Goal: Check status: Check status

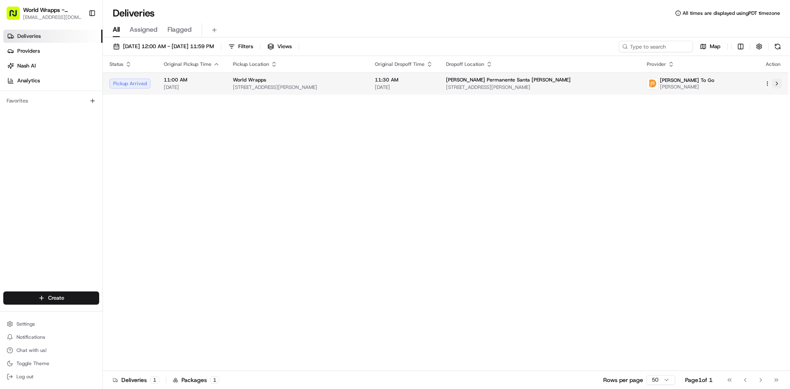
click at [777, 84] on button at bounding box center [777, 84] width 10 height 10
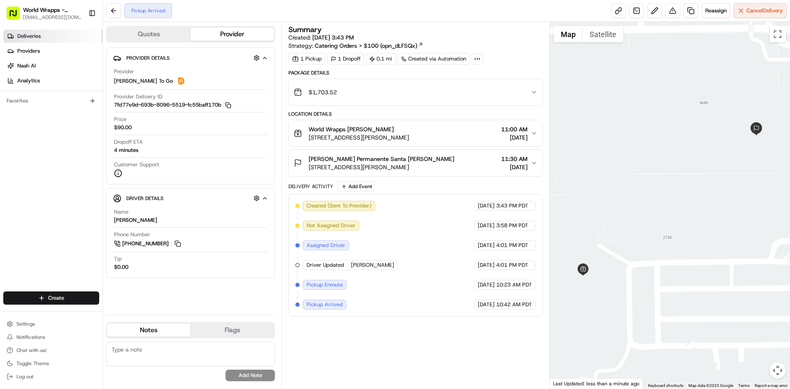
click at [44, 40] on link "Deliveries" at bounding box center [52, 36] width 99 height 13
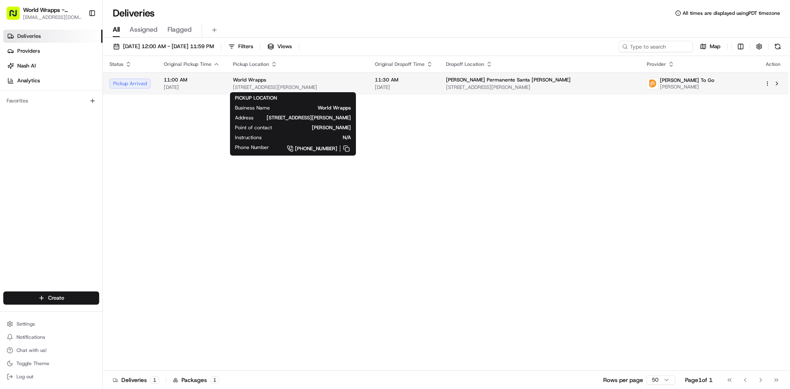
click at [336, 90] on span "[STREET_ADDRESS][PERSON_NAME]" at bounding box center [297, 87] width 129 height 7
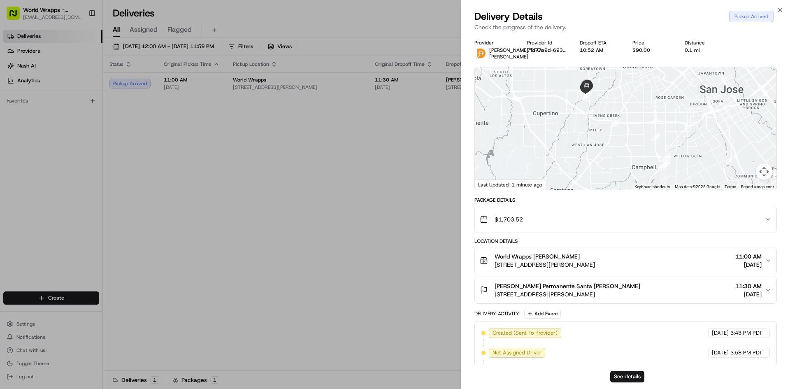
click at [771, 264] on icon "button" at bounding box center [768, 260] width 7 height 7
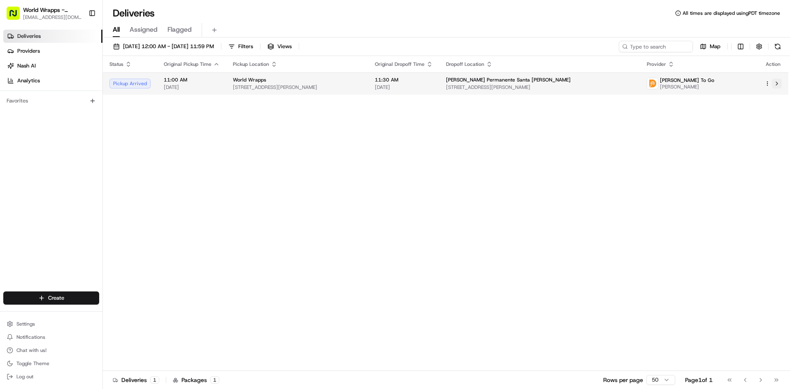
click at [778, 84] on button at bounding box center [777, 84] width 10 height 10
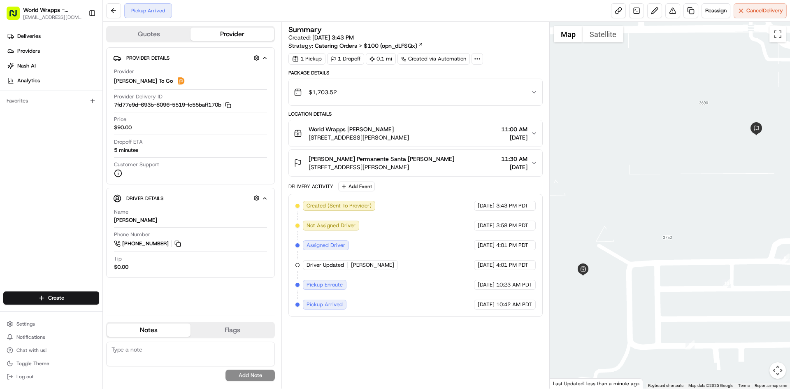
click at [243, 39] on button "Provider" at bounding box center [233, 34] width 84 height 13
click at [138, 36] on button "Quotes" at bounding box center [149, 34] width 84 height 13
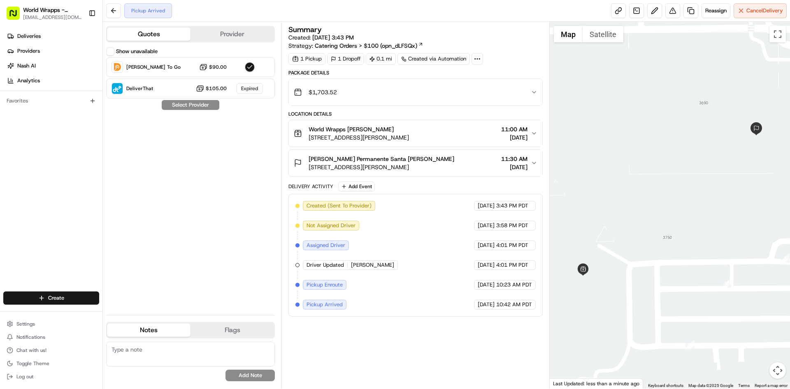
click at [246, 31] on button "Provider" at bounding box center [233, 34] width 84 height 13
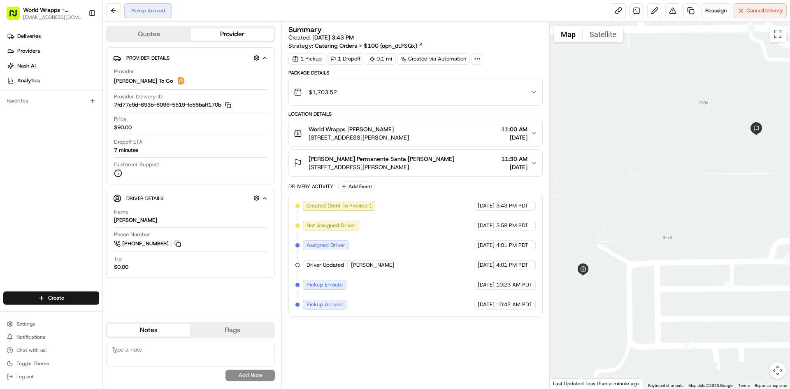
click at [501, 136] on span "[DATE]" at bounding box center [514, 137] width 26 height 8
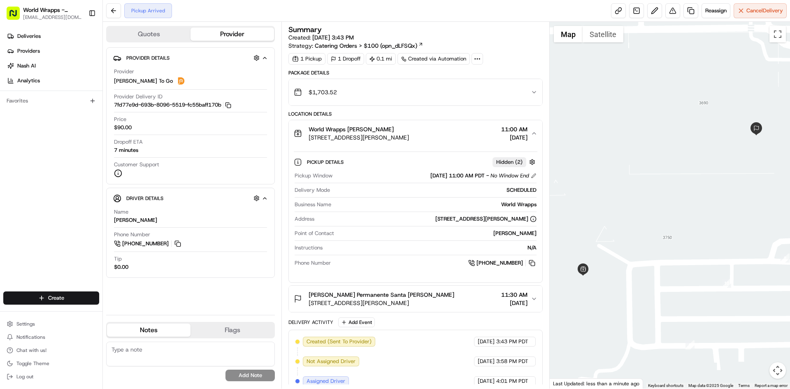
click at [201, 238] on div "Phone Number +1 408 915 1769" at bounding box center [190, 239] width 153 height 17
